Goal: Task Accomplishment & Management: Use online tool/utility

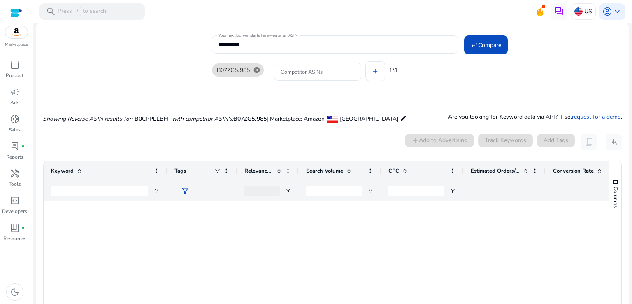
scroll to position [782, 0]
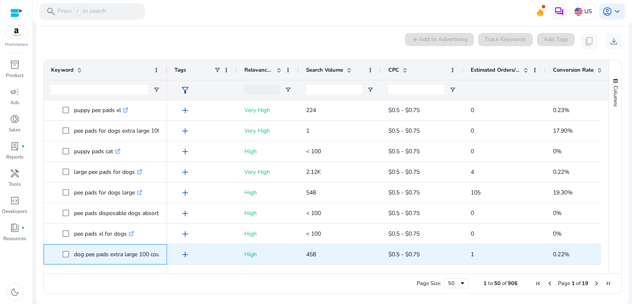
click at [96, 255] on p "dog pee pads extra large 100 count .st0{fill:#2c8af8}" at bounding box center [123, 254] width 98 height 17
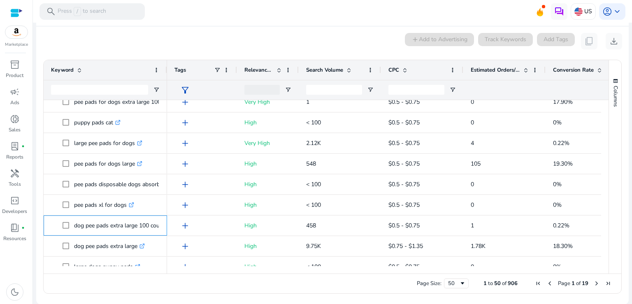
scroll to position [862, 0]
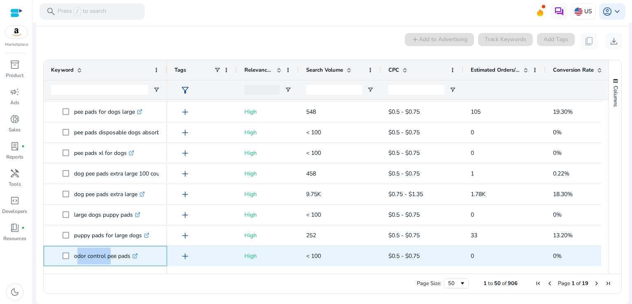
copy p "odor control"
drag, startPoint x: 74, startPoint y: 255, endPoint x: 106, endPoint y: 256, distance: 32.5
click at [106, 256] on p "odor control pee pads .st0{fill:#2c8af8}" at bounding box center [106, 255] width 64 height 17
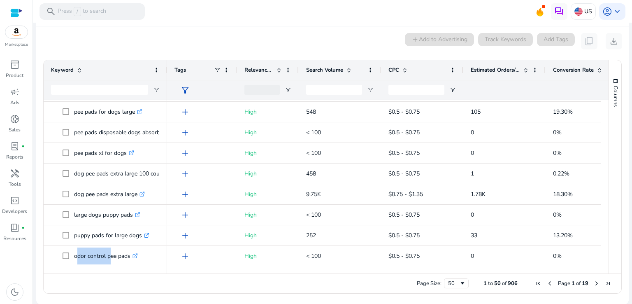
click at [594, 283] on span "Next Page" at bounding box center [596, 283] width 7 height 7
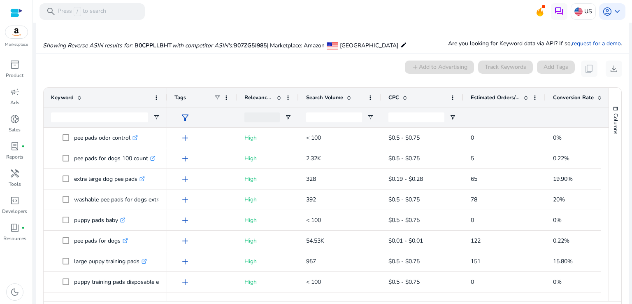
scroll to position [82, 0]
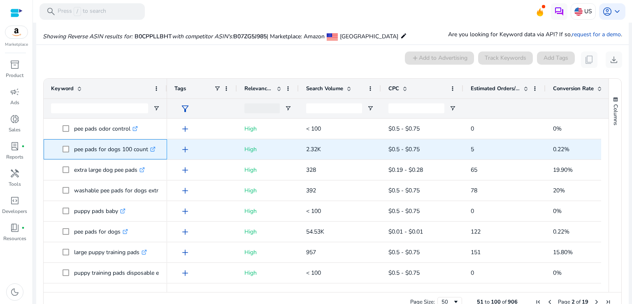
drag, startPoint x: 123, startPoint y: 150, endPoint x: 147, endPoint y: 152, distance: 24.4
click at [147, 152] on p "pee pads for dogs 100 count .st0{fill:#2c8af8}" at bounding box center [114, 149] width 81 height 17
copy p "100 count"
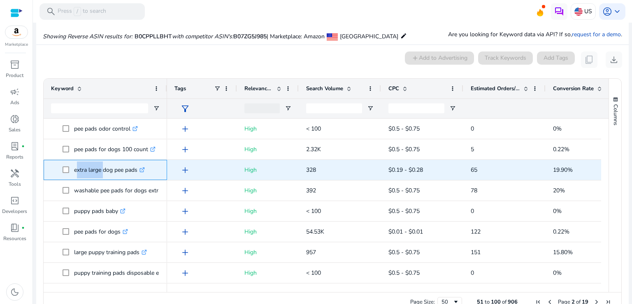
drag, startPoint x: 74, startPoint y: 171, endPoint x: 100, endPoint y: 171, distance: 25.9
click at [100, 171] on p "extra large dog pee pads .st0{fill:#2c8af8}" at bounding box center [109, 169] width 71 height 17
copy p "extra large"
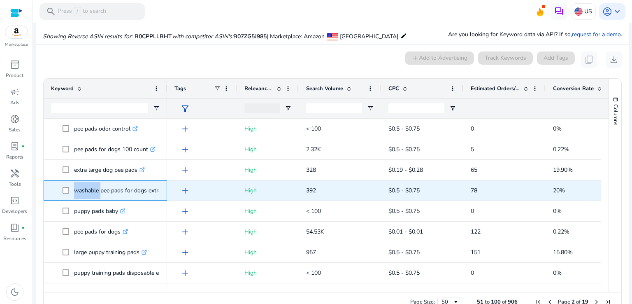
drag, startPoint x: 73, startPoint y: 191, endPoint x: 97, endPoint y: 193, distance: 24.3
click at [97, 193] on span "washable pee pads for dogs extra large .st0{fill:#2c8af8}" at bounding box center [111, 190] width 97 height 17
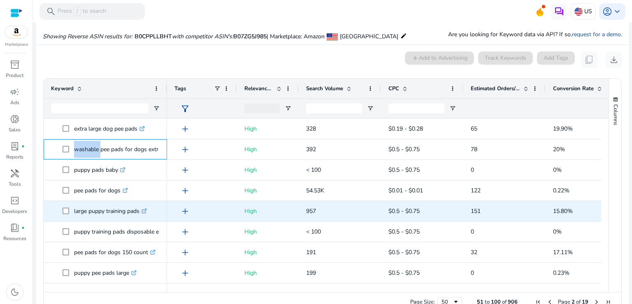
scroll to position [41, 0]
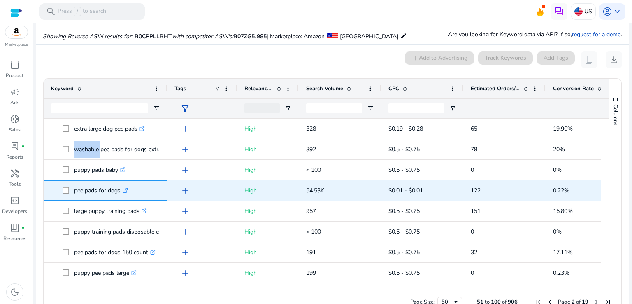
copy p "dogs"
drag, startPoint x: 107, startPoint y: 191, endPoint x: 120, endPoint y: 191, distance: 13.2
click at [120, 191] on p "pee pads for dogs .st0{fill:#2c8af8}" at bounding box center [101, 190] width 54 height 17
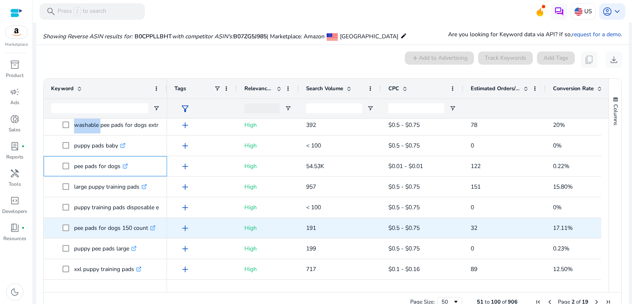
scroll to position [82, 0]
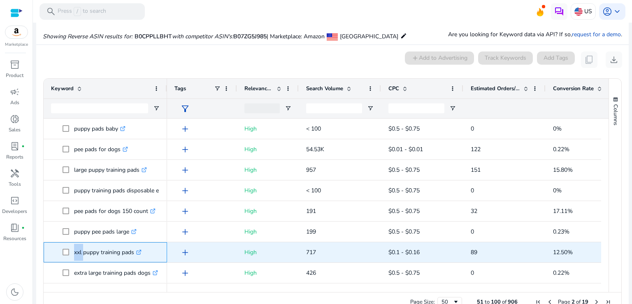
copy span "xxl"
drag, startPoint x: 72, startPoint y: 252, endPoint x: 82, endPoint y: 253, distance: 9.9
click at [82, 253] on span "xxl puppy training pads .st0{fill:#2c8af8}" at bounding box center [111, 251] width 97 height 17
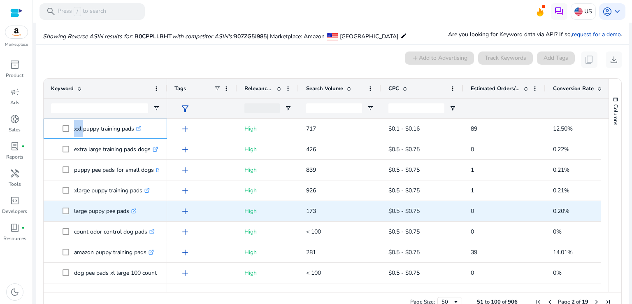
scroll to position [206, 0]
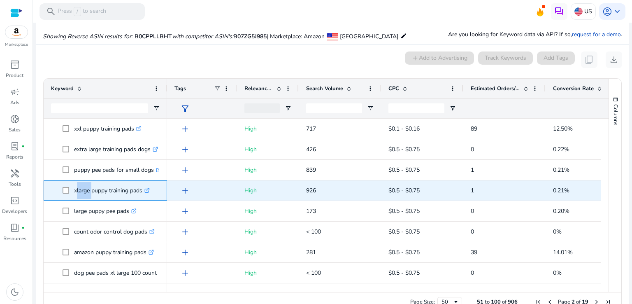
drag, startPoint x: 74, startPoint y: 192, endPoint x: 89, endPoint y: 191, distance: 14.8
click at [89, 191] on p "xlarge puppy training pads .st0{fill:#2c8af8}" at bounding box center [112, 190] width 76 height 17
copy p "xlarge"
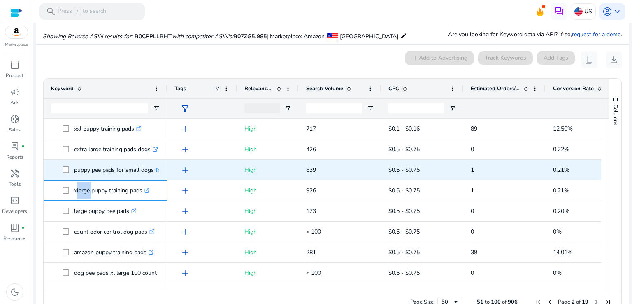
scroll to position [247, 0]
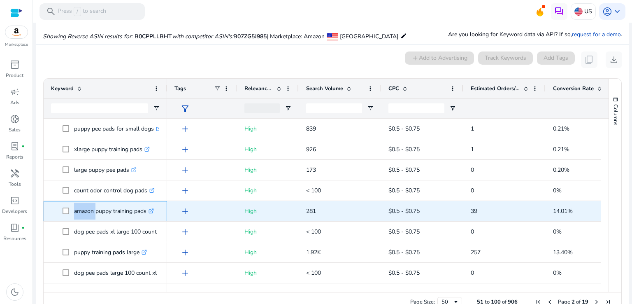
drag, startPoint x: 73, startPoint y: 213, endPoint x: 94, endPoint y: 213, distance: 21.0
click at [94, 213] on span "amazon puppy training pads .st0{fill:#2c8af8}" at bounding box center [111, 210] width 97 height 17
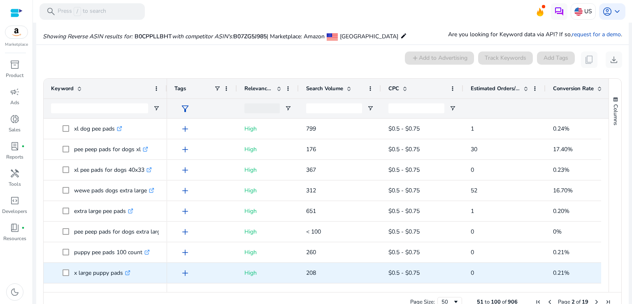
scroll to position [494, 0]
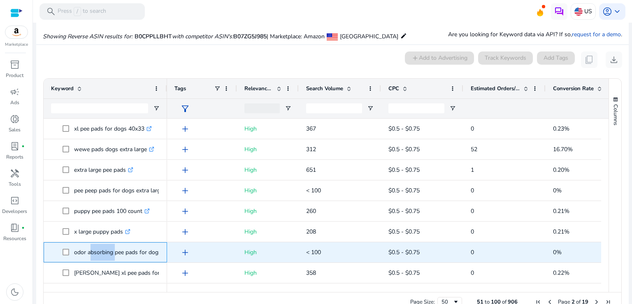
drag, startPoint x: 88, startPoint y: 252, endPoint x: 112, endPoint y: 252, distance: 24.7
click at [112, 252] on p "odor absorbing pee pads for dogs .st0{fill:#2c8af8}" at bounding box center [121, 251] width 95 height 17
copy p "absorbing"
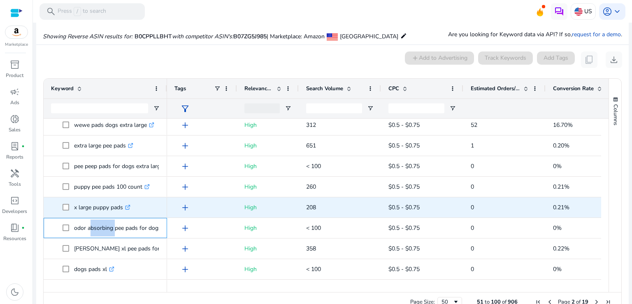
scroll to position [0, 0]
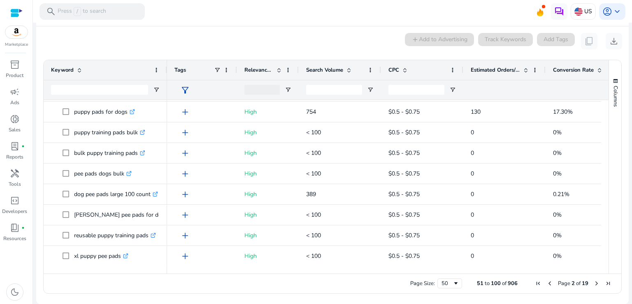
click at [547, 285] on span "Previous Page" at bounding box center [549, 283] width 7 height 7
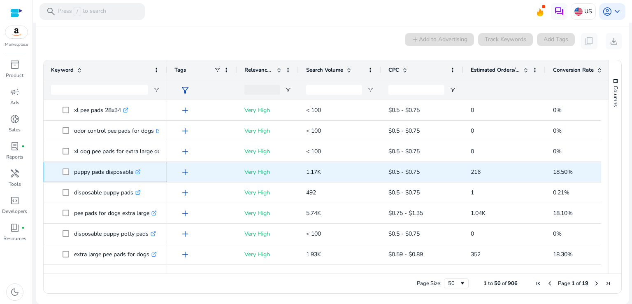
drag, startPoint x: 74, startPoint y: 172, endPoint x: 133, endPoint y: 176, distance: 59.4
click at [133, 176] on p "puppy pads disposable .st0{fill:#2c8af8}" at bounding box center [107, 171] width 67 height 17
copy p "puppy pads disposable"
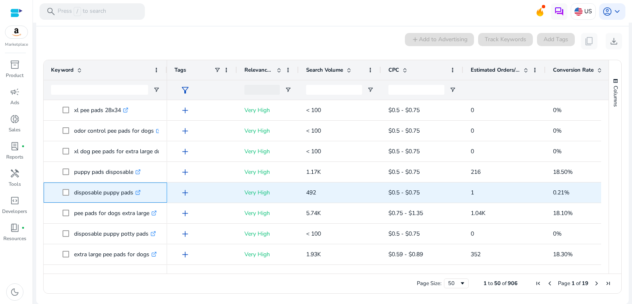
copy span "disposable puppy pads"
drag, startPoint x: 73, startPoint y: 192, endPoint x: 134, endPoint y: 192, distance: 60.9
click at [134, 192] on span "disposable puppy pads .st0{fill:#2c8af8}" at bounding box center [111, 192] width 97 height 17
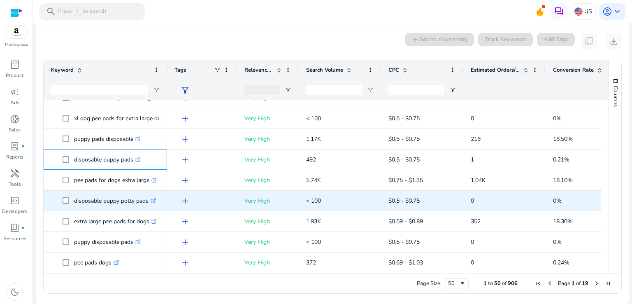
scroll to position [41, 0]
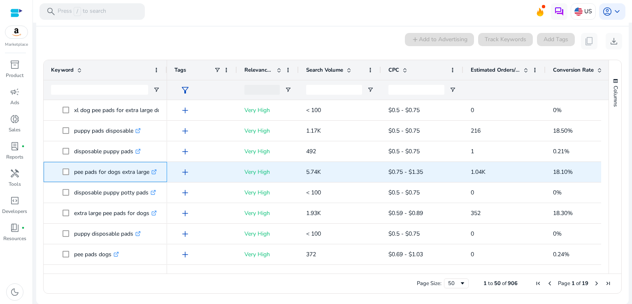
drag, startPoint x: 74, startPoint y: 174, endPoint x: 150, endPoint y: 175, distance: 76.1
click at [150, 175] on p "pee pads for dogs extra large .st0{fill:#2c8af8}" at bounding box center [115, 171] width 83 height 17
copy p "pee pads for dogs extra large"
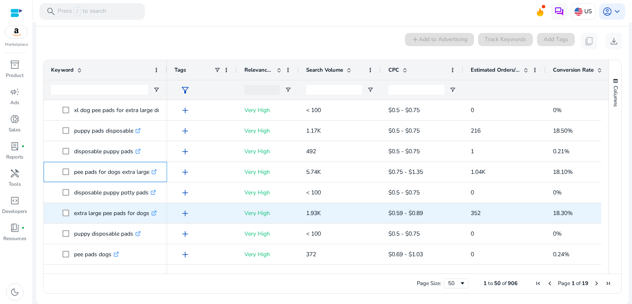
scroll to position [82, 0]
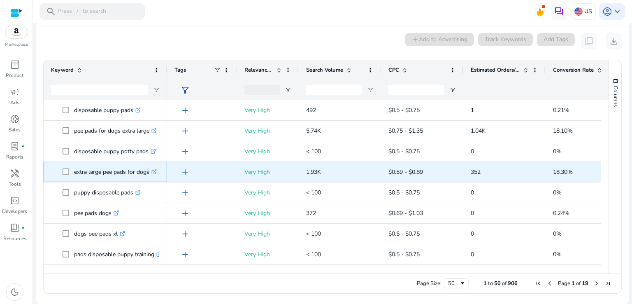
drag, startPoint x: 74, startPoint y: 172, endPoint x: 148, endPoint y: 174, distance: 74.0
click at [148, 174] on p "extra large pee pads for dogs .st0{fill:#2c8af8}" at bounding box center [115, 171] width 83 height 17
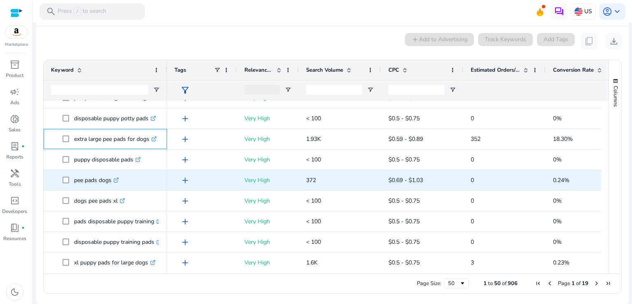
scroll to position [123, 0]
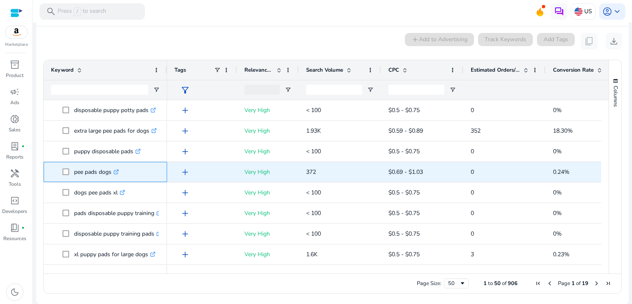
drag, startPoint x: 73, startPoint y: 173, endPoint x: 111, endPoint y: 172, distance: 37.4
click at [111, 172] on span "pee pads dogs .st0{fill:#2c8af8}" at bounding box center [111, 171] width 97 height 17
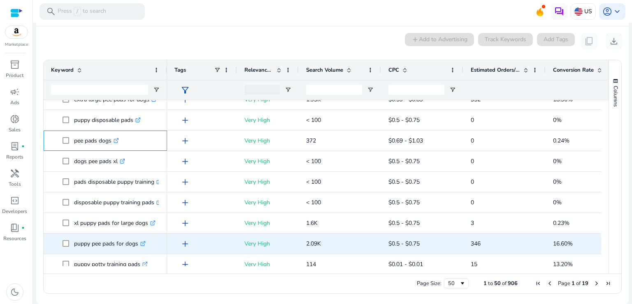
scroll to position [206, 0]
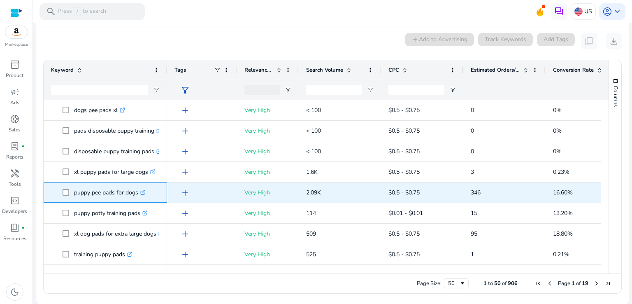
drag, startPoint x: 74, startPoint y: 192, endPoint x: 138, endPoint y: 193, distance: 64.2
click at [138, 193] on p "puppy pee pads for dogs .st0{fill:#2c8af8}" at bounding box center [110, 192] width 72 height 17
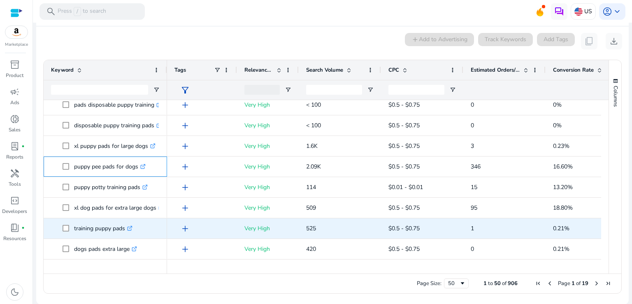
scroll to position [247, 0]
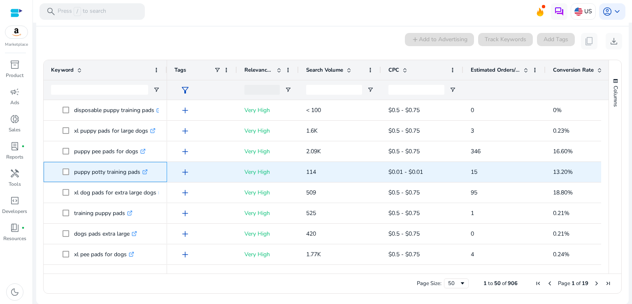
drag, startPoint x: 73, startPoint y: 173, endPoint x: 139, endPoint y: 174, distance: 65.8
click at [139, 174] on span "puppy potty training pads .st0{fill:#2c8af8}" at bounding box center [111, 171] width 97 height 17
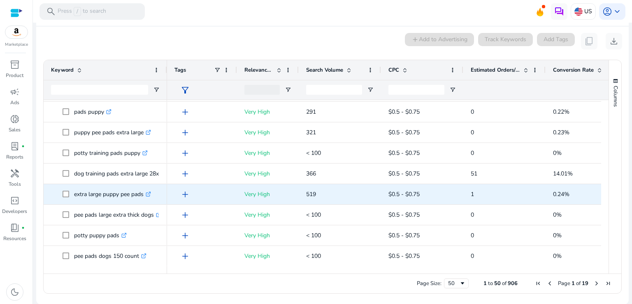
scroll to position [411, 0]
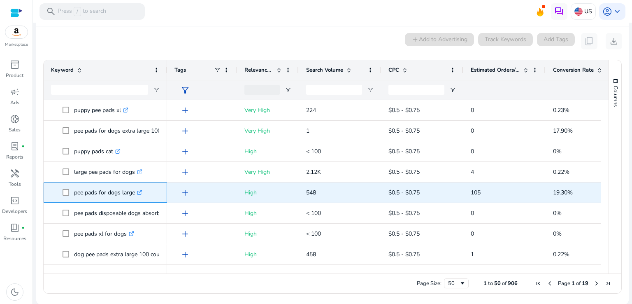
drag, startPoint x: 75, startPoint y: 193, endPoint x: 135, endPoint y: 193, distance: 60.1
click at [135, 193] on p "pee pads for dogs large .st0{fill:#2c8af8}" at bounding box center [108, 192] width 68 height 17
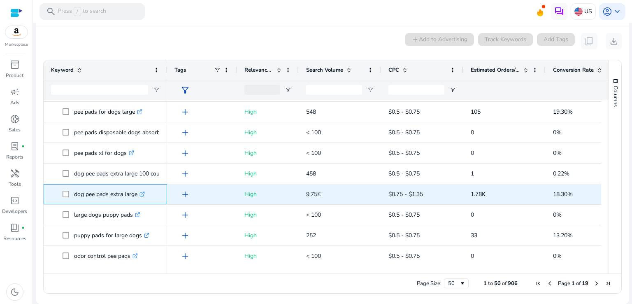
drag, startPoint x: 73, startPoint y: 192, endPoint x: 138, endPoint y: 195, distance: 65.0
click at [138, 195] on span "dog pee pads extra large .st0{fill:#2c8af8}" at bounding box center [111, 194] width 97 height 17
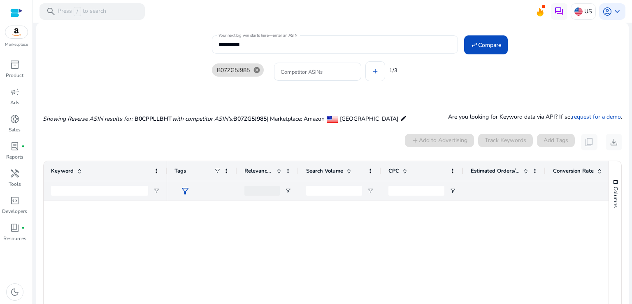
scroll to position [862, 0]
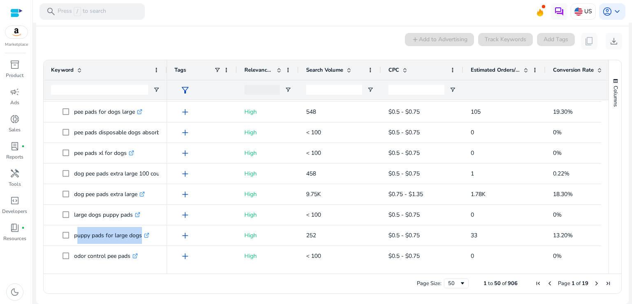
click at [595, 283] on span "Next Page" at bounding box center [596, 283] width 7 height 7
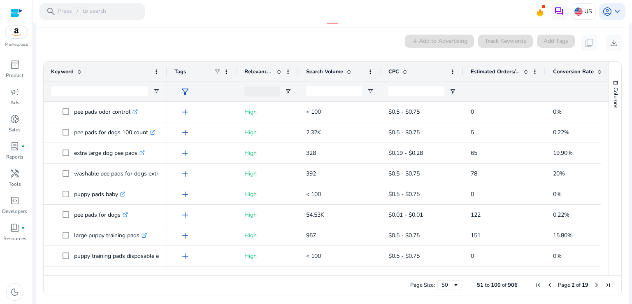
scroll to position [101, 0]
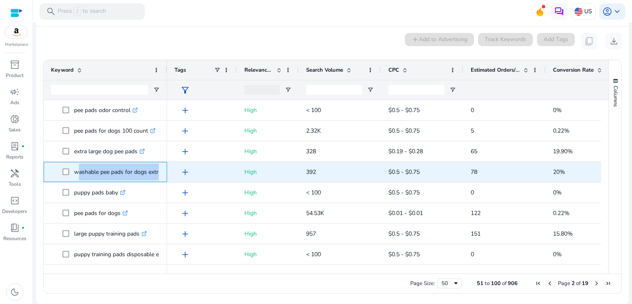
drag, startPoint x: 74, startPoint y: 173, endPoint x: 163, endPoint y: 174, distance: 88.8
click at [163, 174] on div "washable pee pads for dogs extra large .st0{fill:#2c8af8}" at bounding box center [105, 172] width 123 height 20
copy span "washable pee pads for dogs extra large .st0{fill:#2c8af8}"
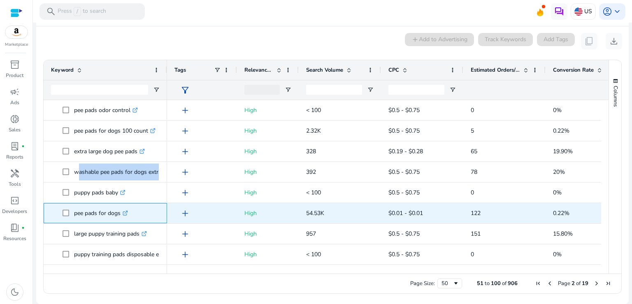
copy p "pee pads for dogs"
drag, startPoint x: 74, startPoint y: 214, endPoint x: 120, endPoint y: 216, distance: 46.1
click at [120, 216] on p "pee pads for dogs .st0{fill:#2c8af8}" at bounding box center [101, 212] width 54 height 17
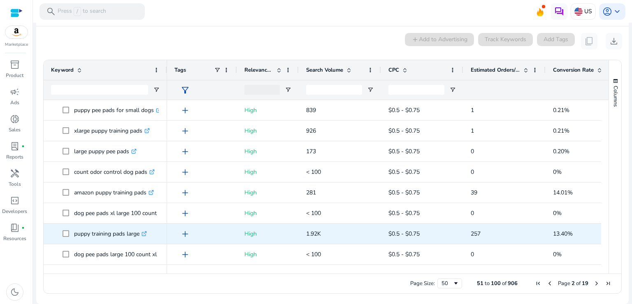
scroll to position [329, 0]
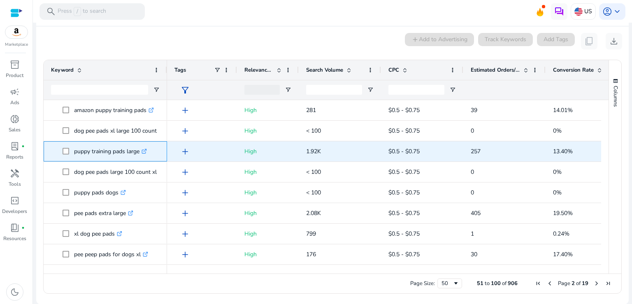
drag, startPoint x: 74, startPoint y: 152, endPoint x: 140, endPoint y: 154, distance: 66.3
click at [140, 154] on p "puppy training pads large .st0{fill:#2c8af8}" at bounding box center [110, 151] width 73 height 17
copy p "puppy training pads large"
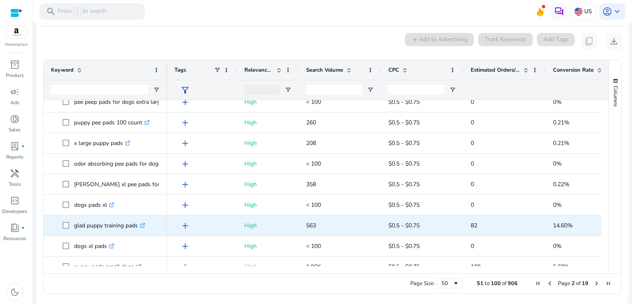
scroll to position [0, 0]
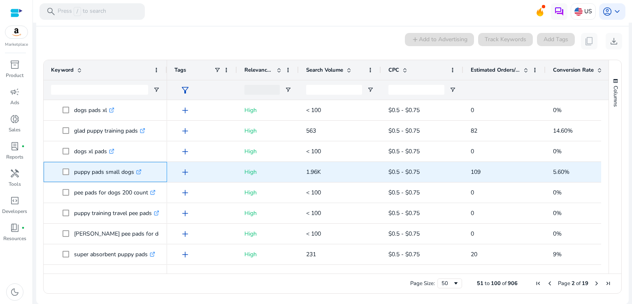
drag, startPoint x: 74, startPoint y: 172, endPoint x: 133, endPoint y: 173, distance: 58.8
click at [133, 173] on p "puppy pads small dogs .st0{fill:#2c8af8}" at bounding box center [107, 171] width 67 height 17
copy p "puppy pads small dogs"
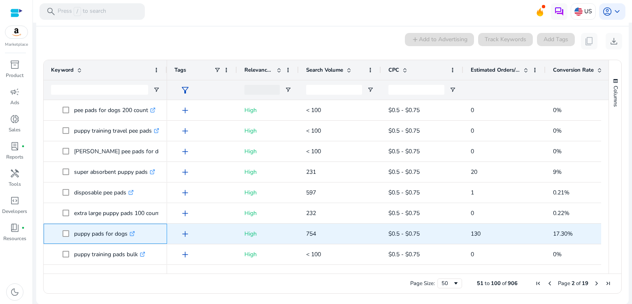
drag, startPoint x: 74, startPoint y: 233, endPoint x: 127, endPoint y: 234, distance: 52.7
click at [127, 234] on p "puppy pads for dogs .st0{fill:#2c8af8}" at bounding box center [104, 233] width 61 height 17
copy p "puppy pads for dogs"
